Goal: Check status: Check status

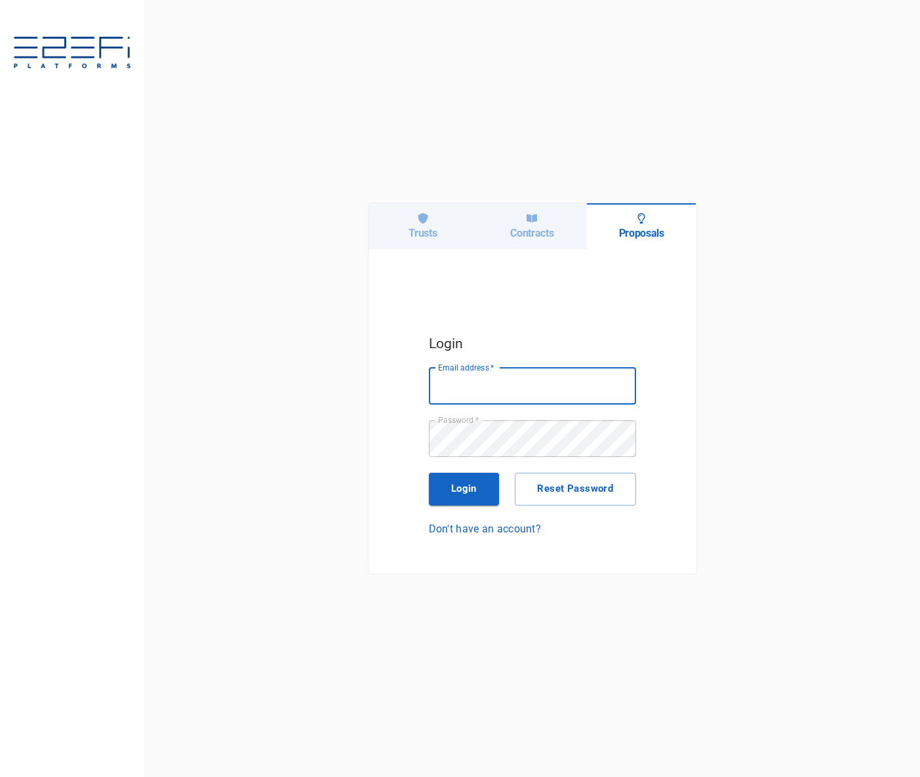
click at [499, 387] on input "Email address   *" at bounding box center [532, 386] width 207 height 37
type input "[EMAIL_ADDRESS][DOMAIN_NAME]"
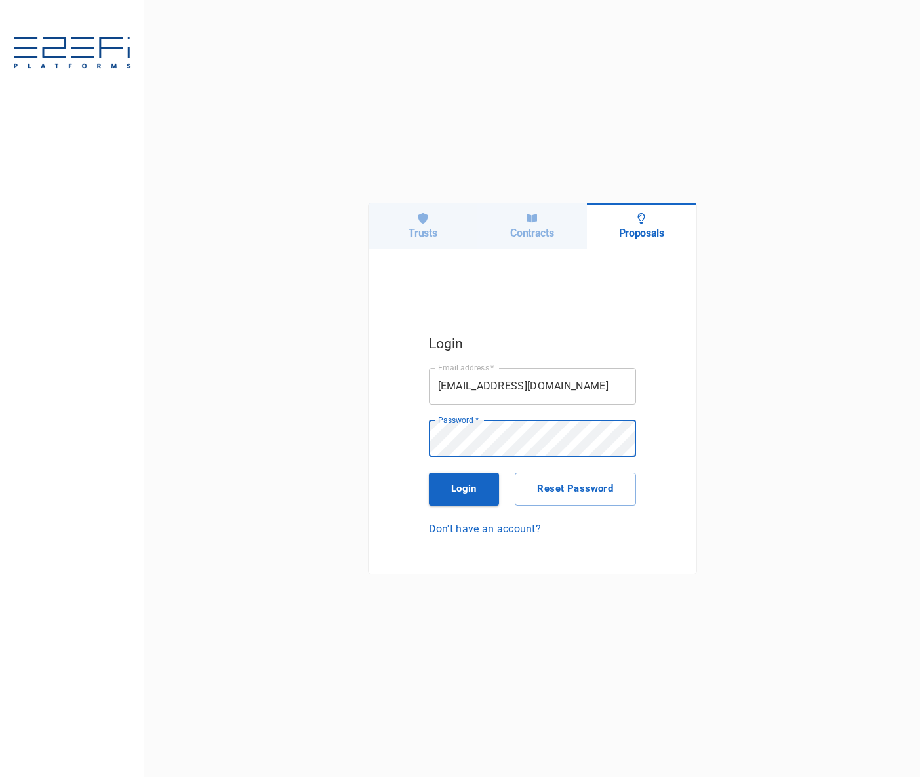
click at [436, 218] on div "Trusts" at bounding box center [422, 226] width 109 height 46
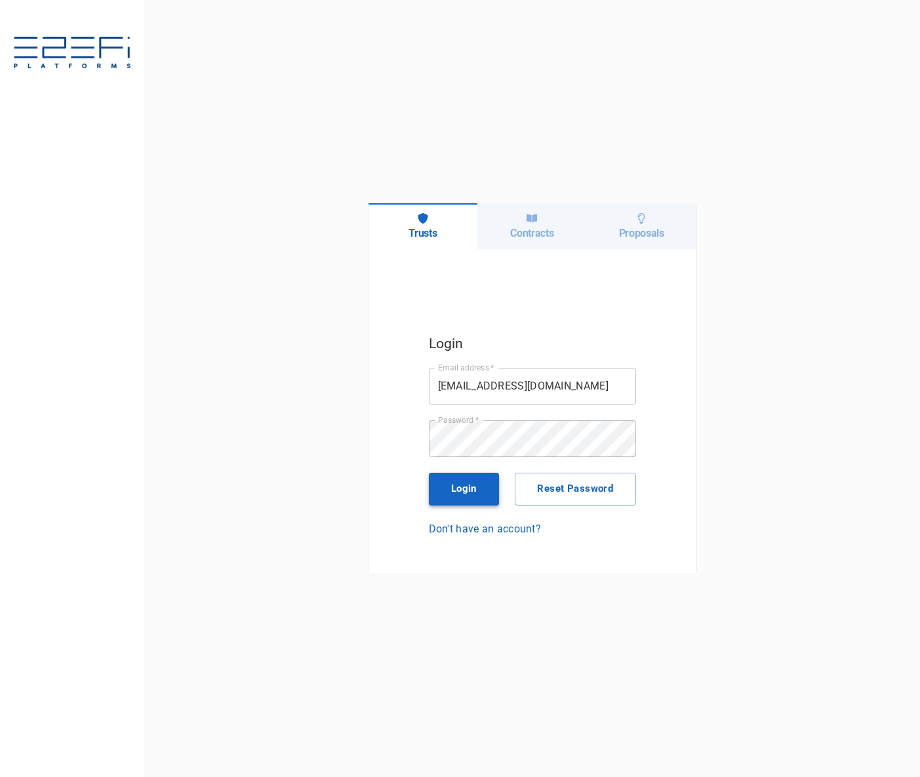
click at [469, 484] on button "Login" at bounding box center [464, 489] width 71 height 33
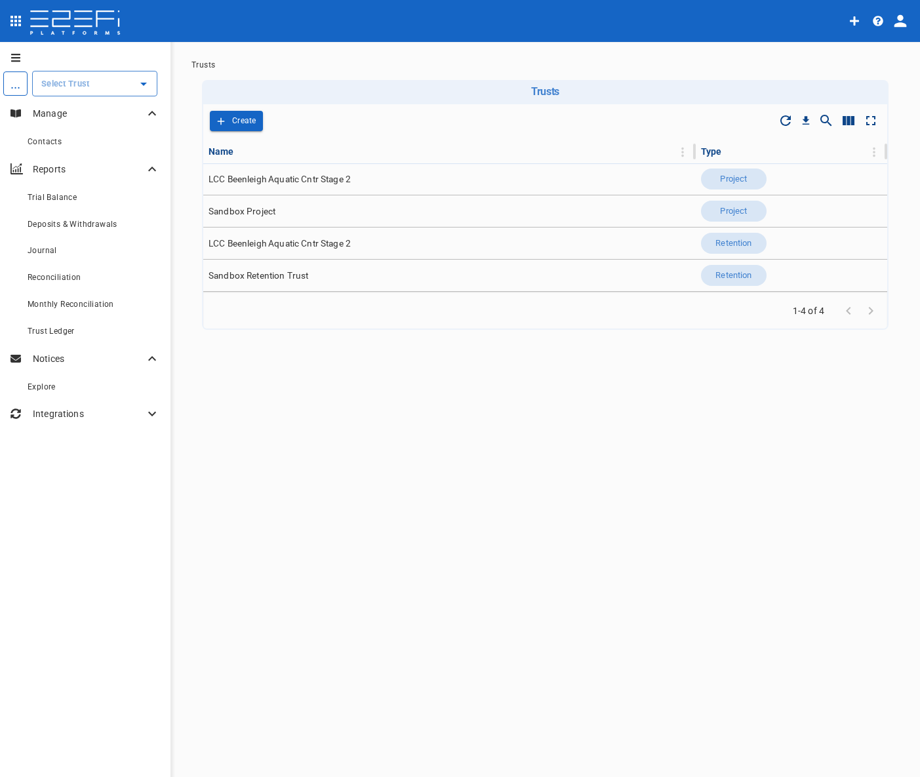
click at [144, 83] on icon "Open" at bounding box center [143, 84] width 7 height 3
click at [68, 159] on li "LCC Beenleigh A... open" at bounding box center [78, 150] width 147 height 28
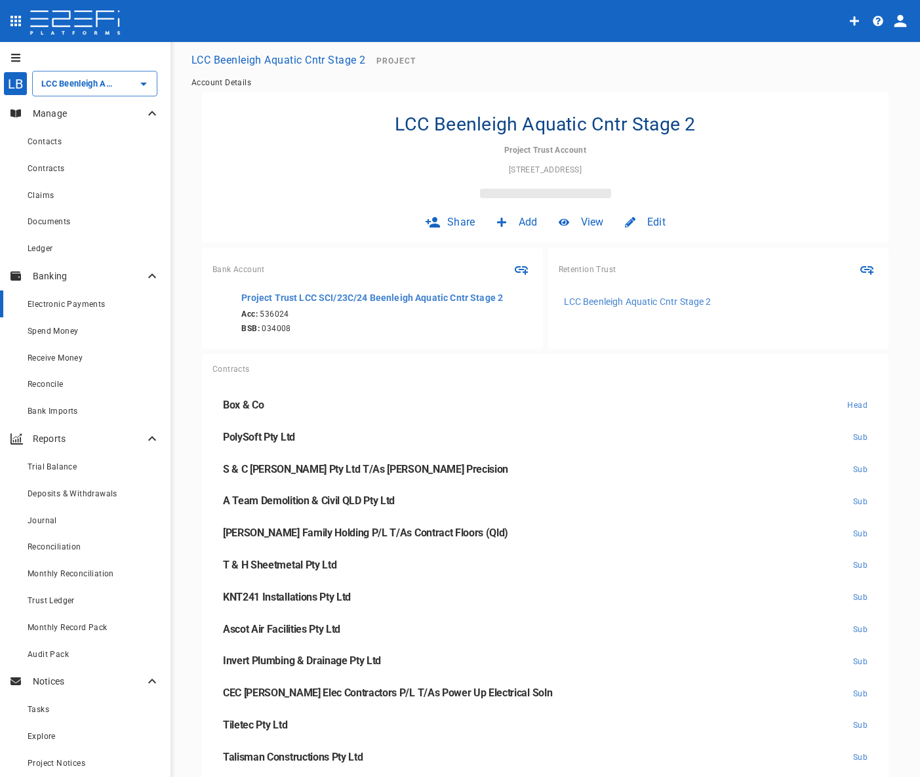
click at [63, 304] on span "Electronic Payments" at bounding box center [67, 304] width 78 height 9
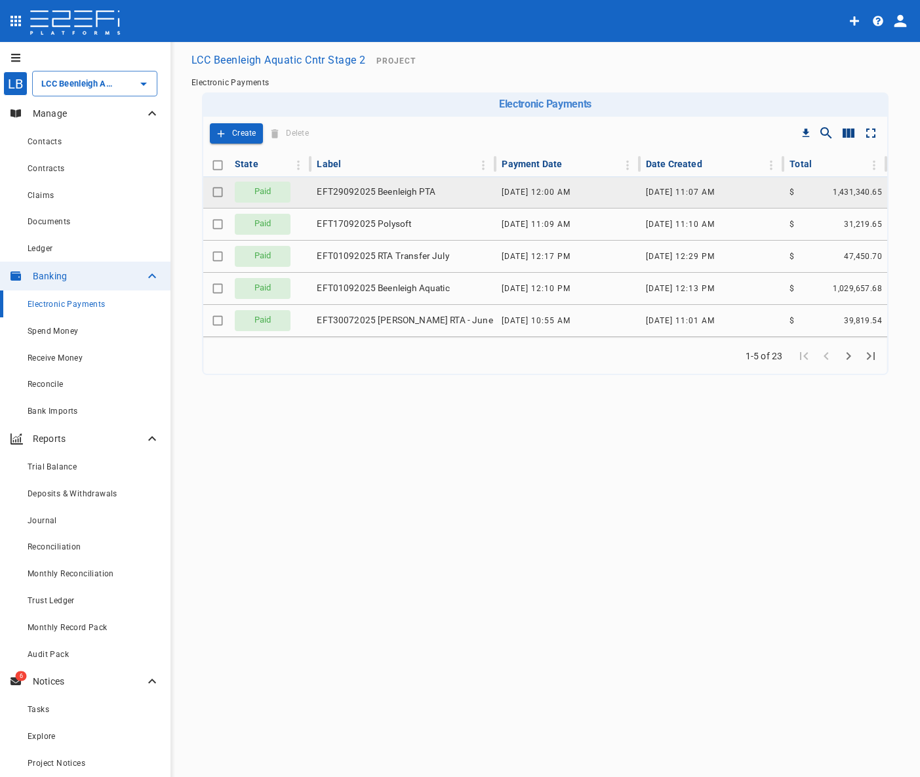
click at [687, 192] on span "[DATE] 11:07 am" at bounding box center [680, 191] width 69 height 9
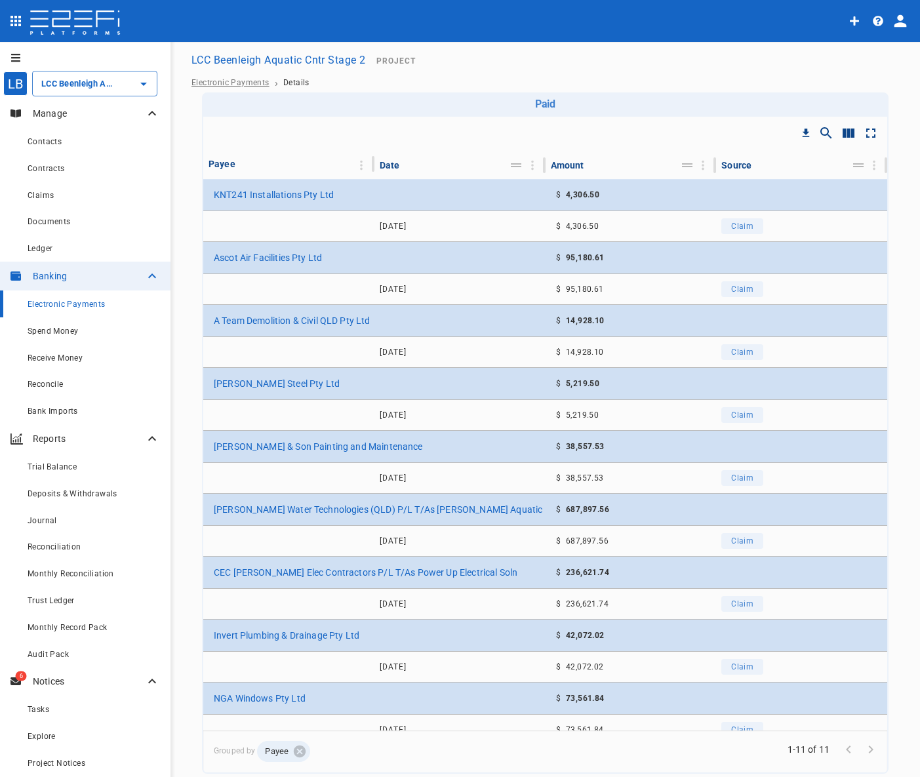
click at [246, 81] on span "Electronic Payments" at bounding box center [230, 82] width 78 height 9
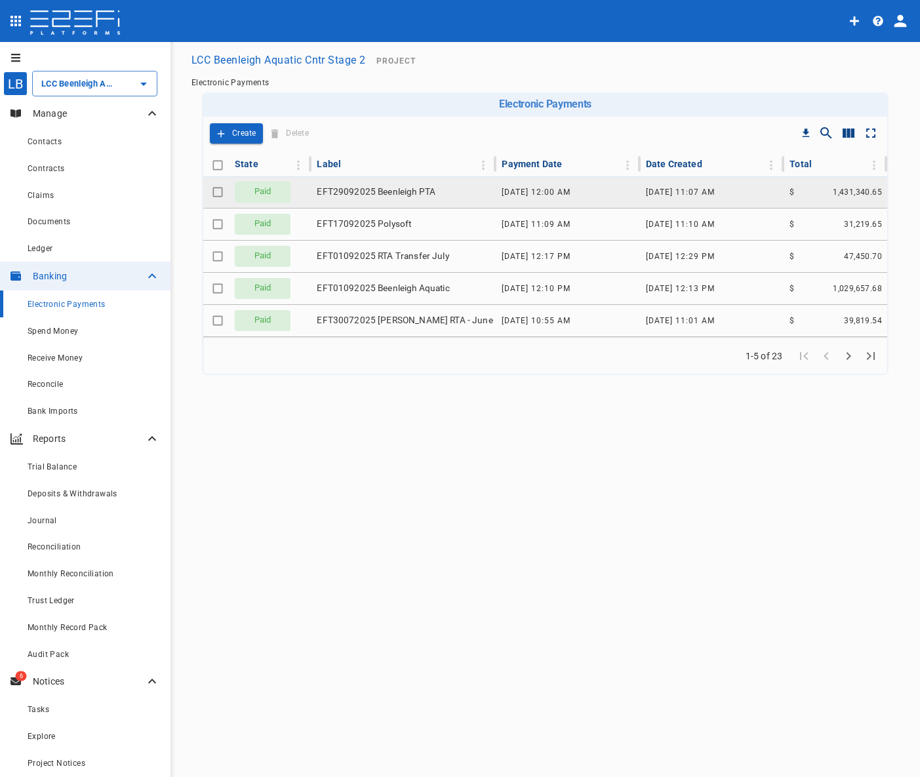
click at [532, 192] on span "[DATE] 12:00 am" at bounding box center [535, 191] width 69 height 9
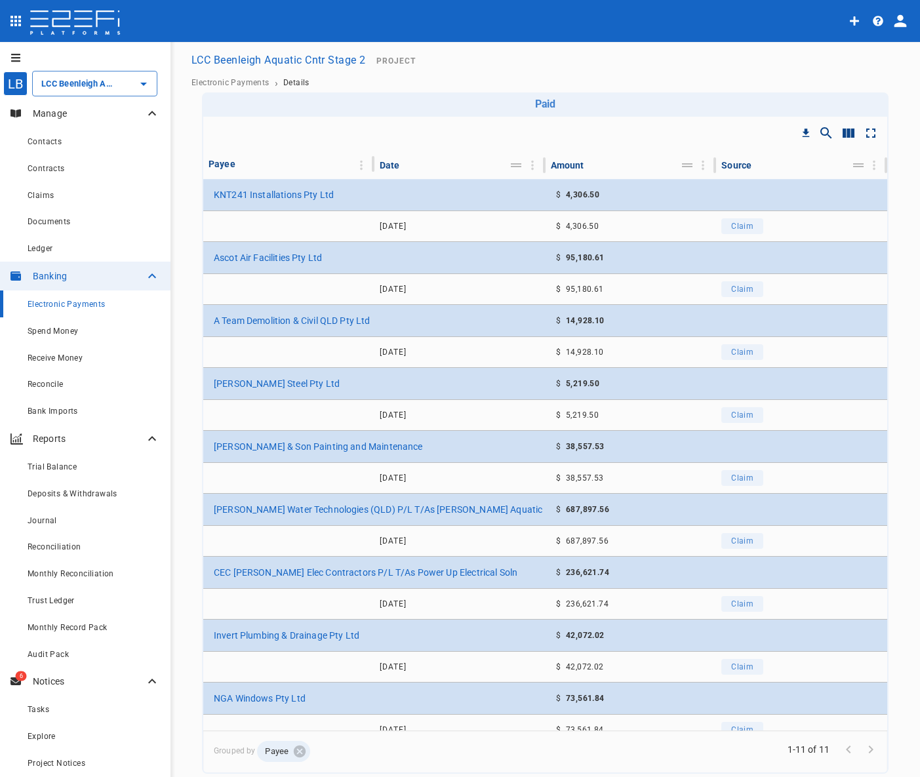
click at [267, 60] on button "LCC Beenleigh Aquatic Cntr Stage 2" at bounding box center [278, 60] width 185 height 26
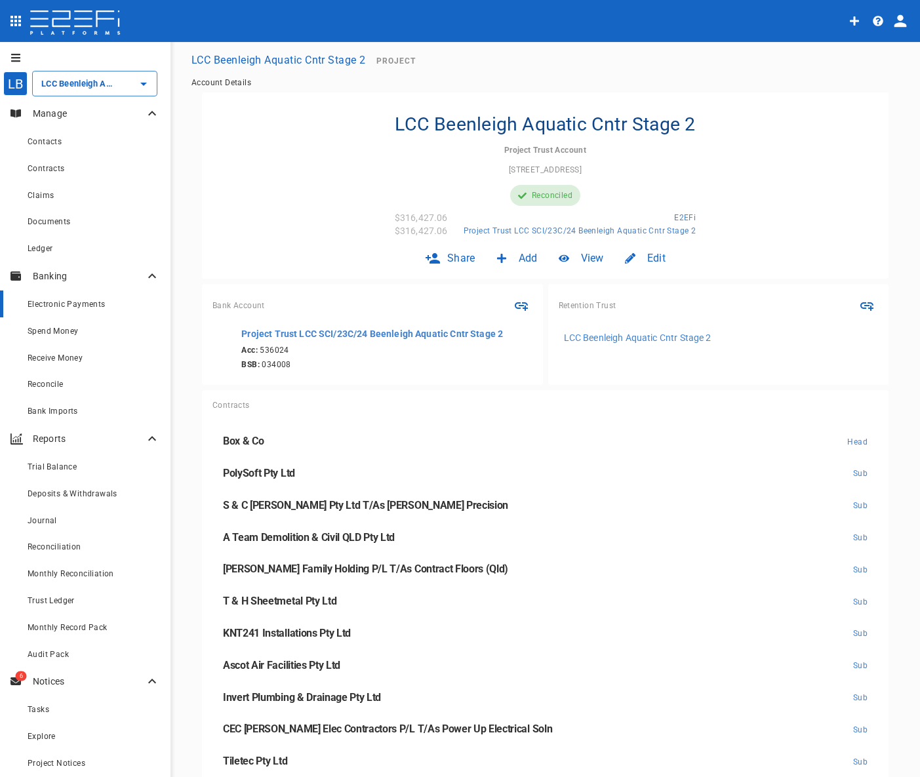
click at [84, 306] on span "Electronic Payments" at bounding box center [67, 304] width 78 height 9
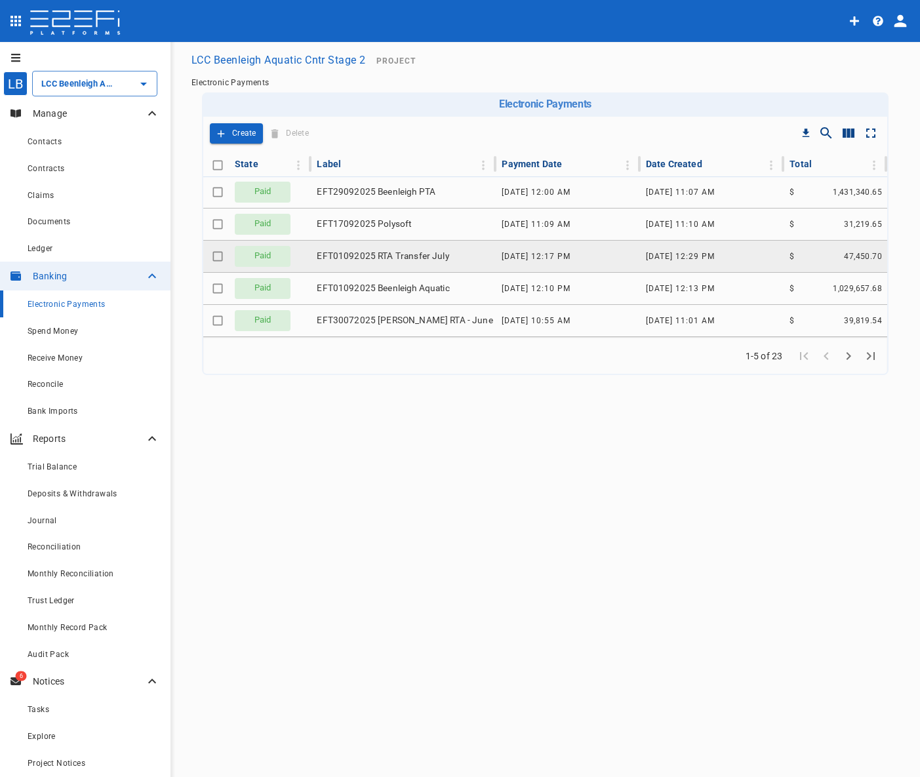
click at [377, 258] on span "EFT01092025 RTA Transfer July" at bounding box center [383, 256] width 132 height 12
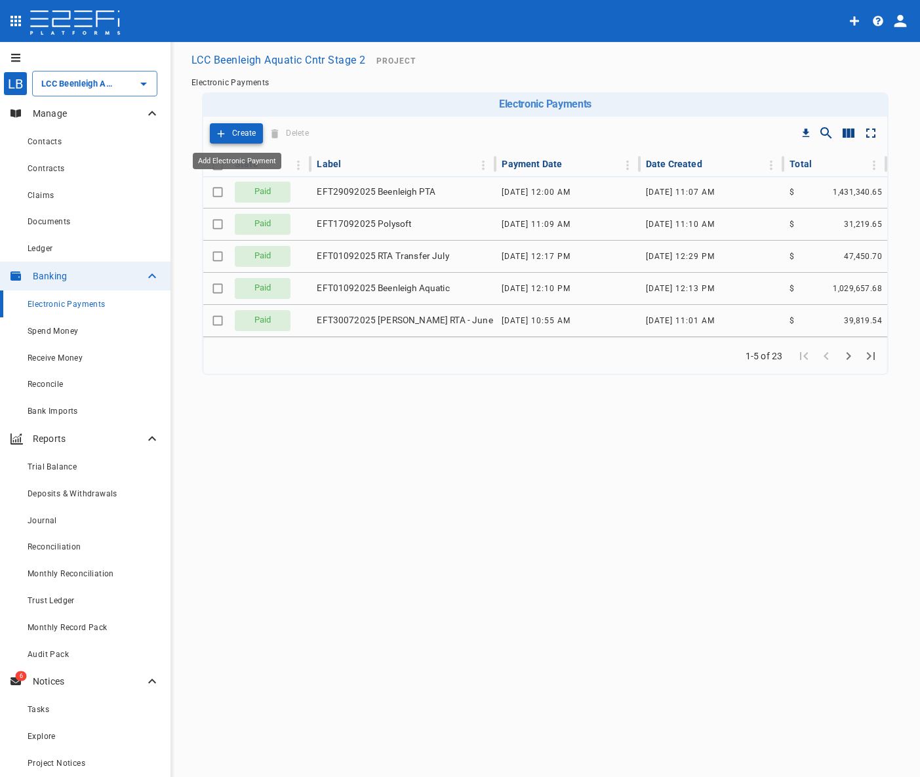
click at [243, 129] on p "Create" at bounding box center [244, 133] width 24 height 15
click at [304, 396] on div "Electronic Payments Drop to group by Create Delete State Label Payment Date Dat…" at bounding box center [545, 256] width 718 height 328
click at [325, 435] on div "LB LCC Beenleigh Aquatic Cntr Stage 2 ​ Manage Contacts Contracts Claims Docume…" at bounding box center [460, 410] width 920 height 736
click at [147, 79] on icon "Open" at bounding box center [144, 84] width 16 height 16
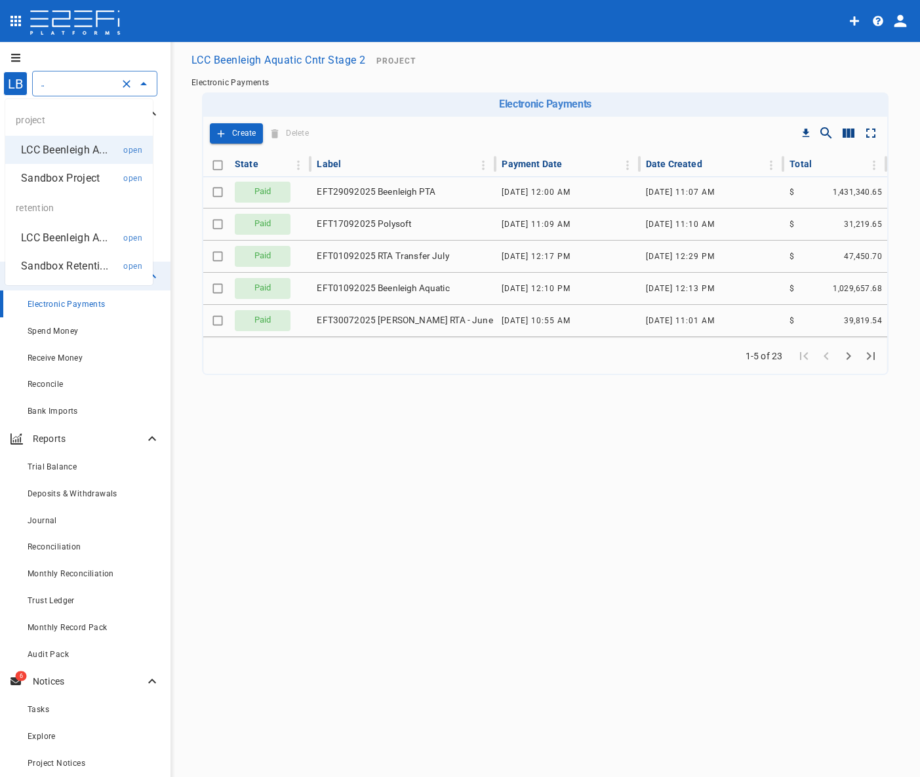
click at [81, 239] on p "LCC Beenleigh A..." at bounding box center [64, 237] width 87 height 15
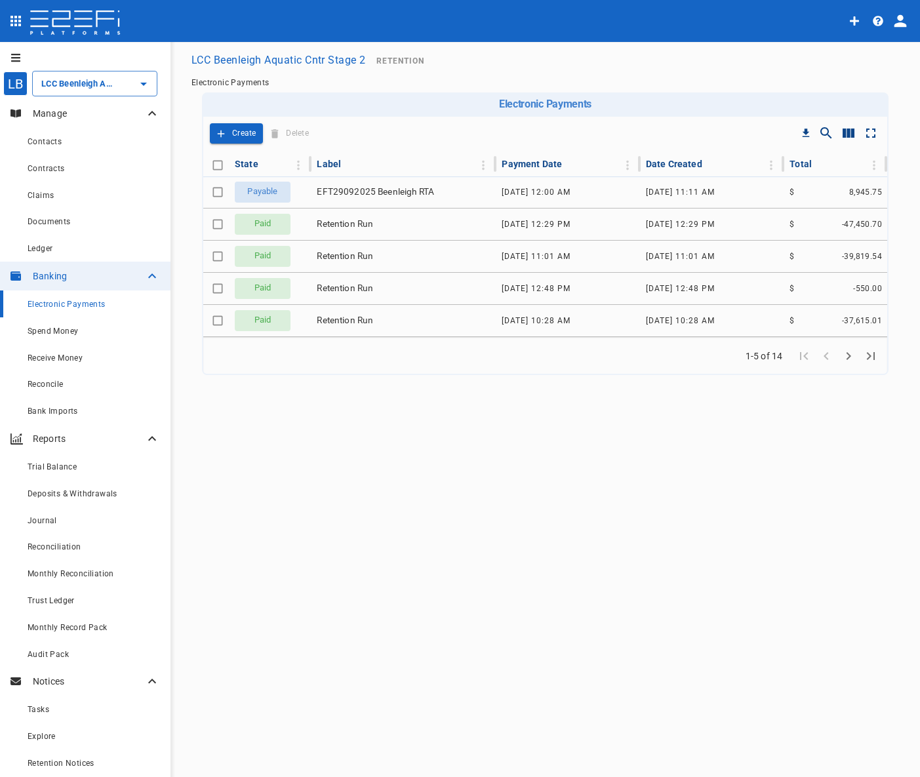
click at [64, 300] on div "Electronic Payments" at bounding box center [94, 304] width 132 height 16
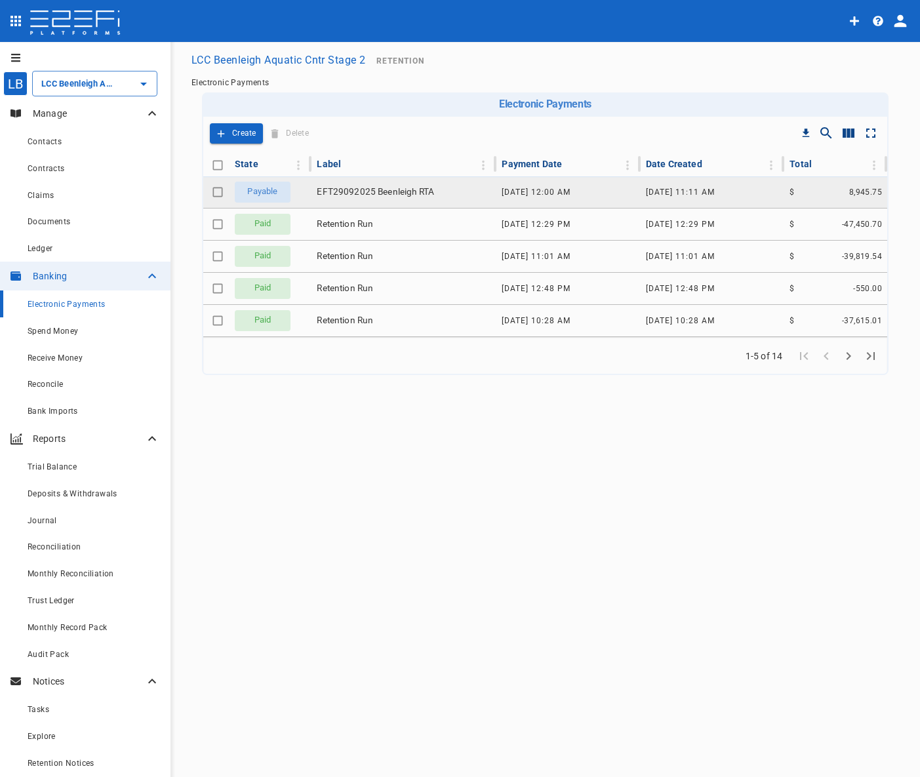
click at [377, 190] on span "EFT29092025 Beenleigh RTA" at bounding box center [375, 192] width 117 height 12
